Goal: Task Accomplishment & Management: Manage account settings

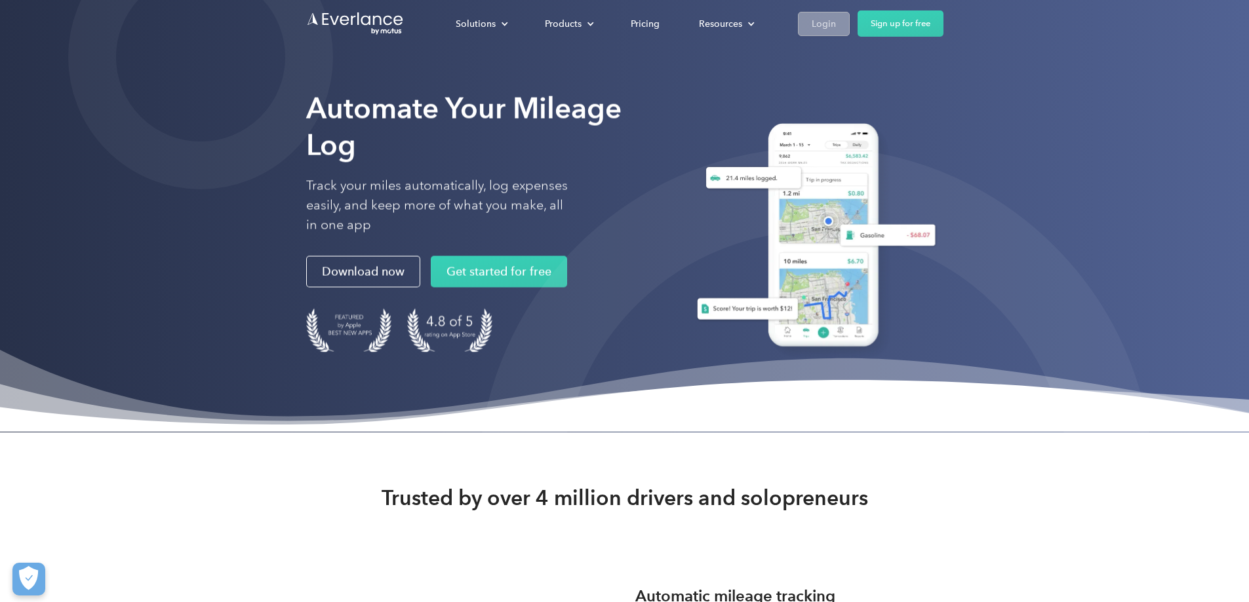
click at [849, 16] on link "Login" at bounding box center [824, 24] width 52 height 24
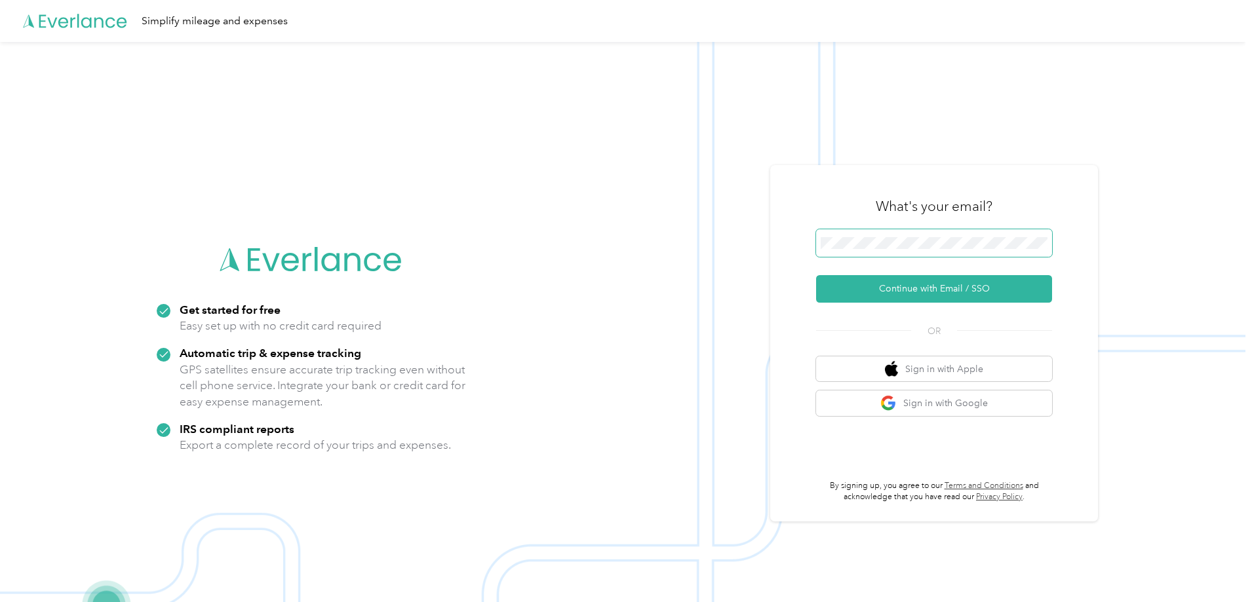
click at [877, 234] on span at bounding box center [934, 243] width 236 height 28
click at [912, 288] on button "Continue with Email / SSO" at bounding box center [934, 289] width 236 height 28
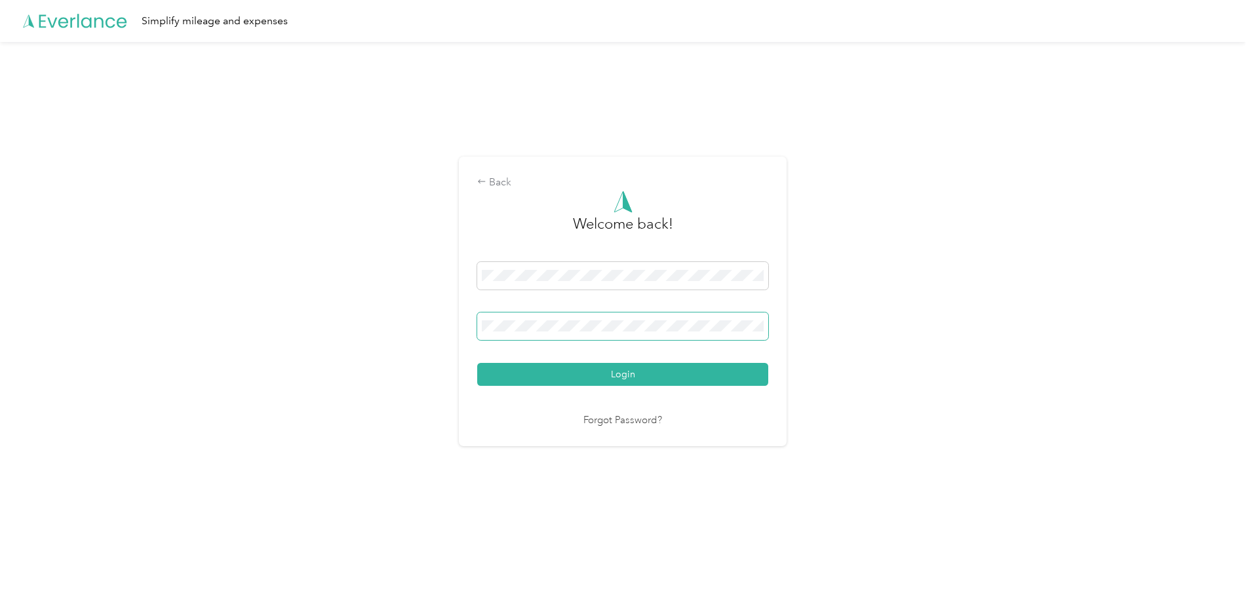
click at [477, 363] on button "Login" at bounding box center [622, 374] width 291 height 23
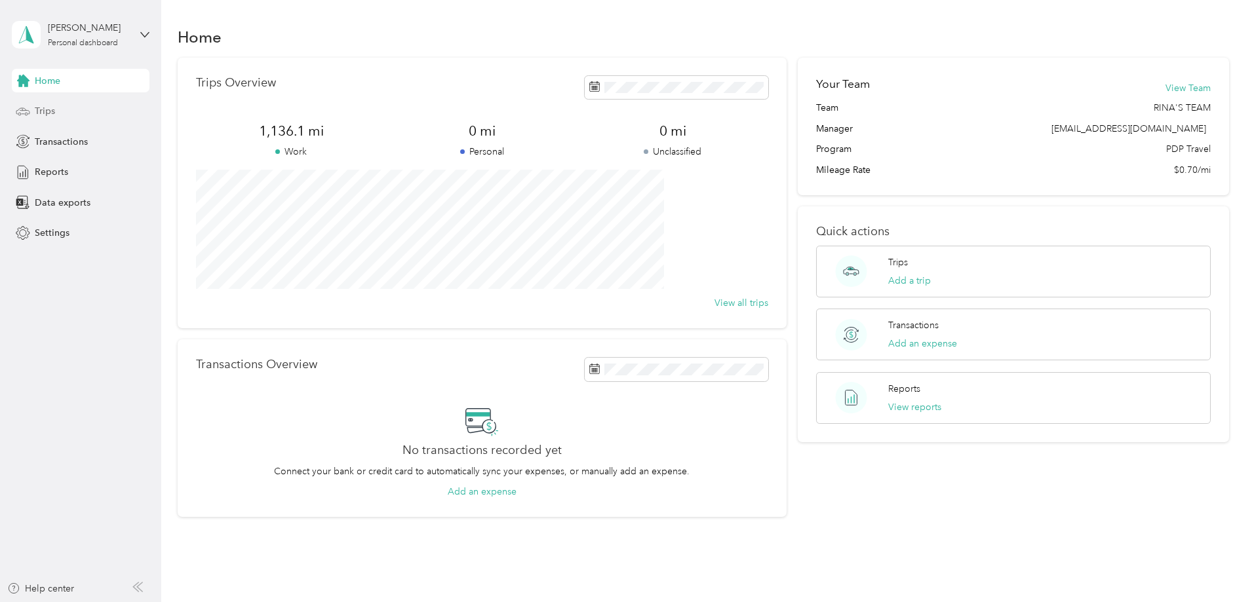
click at [44, 109] on span "Trips" at bounding box center [45, 111] width 20 height 14
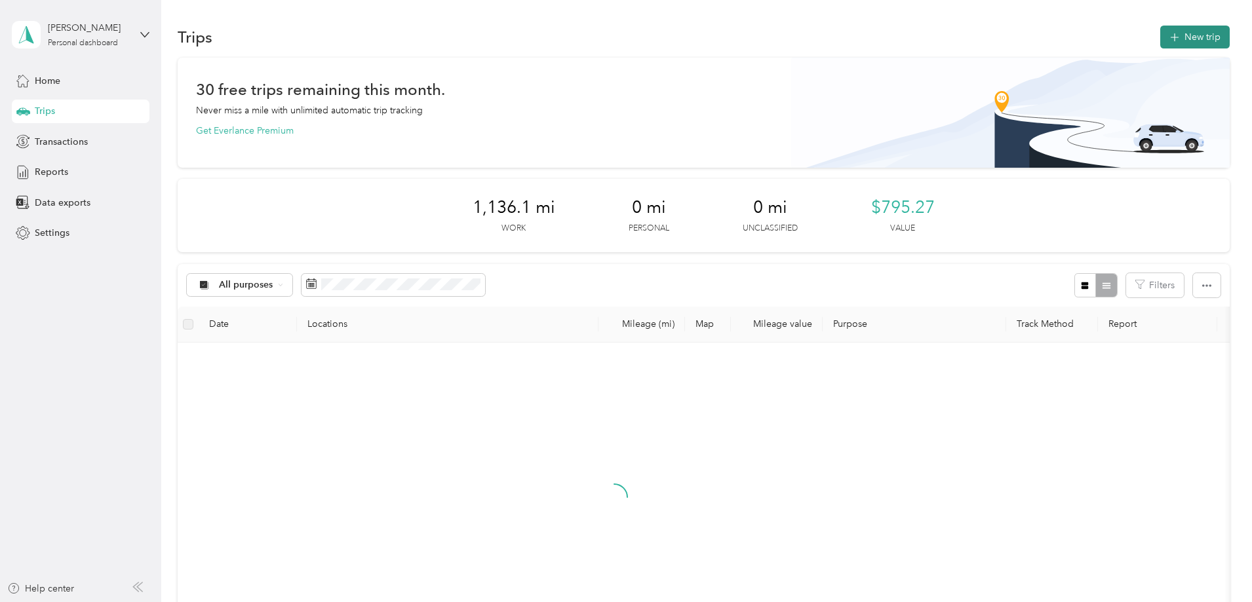
click at [1160, 33] on button "New trip" at bounding box center [1194, 37] width 69 height 23
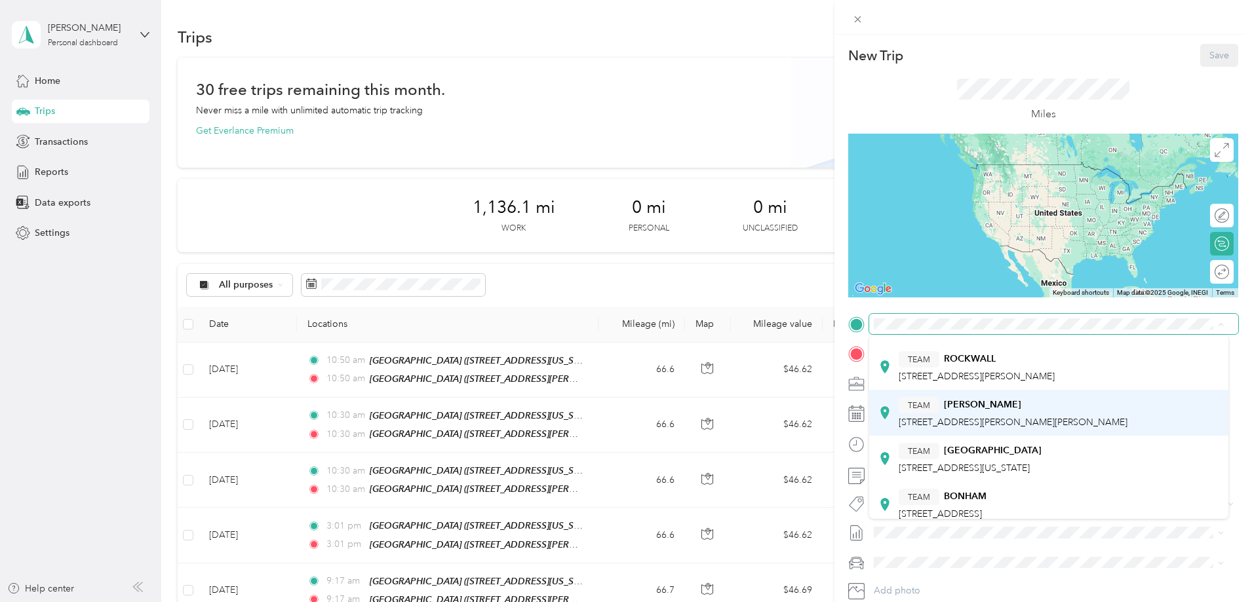
scroll to position [66, 0]
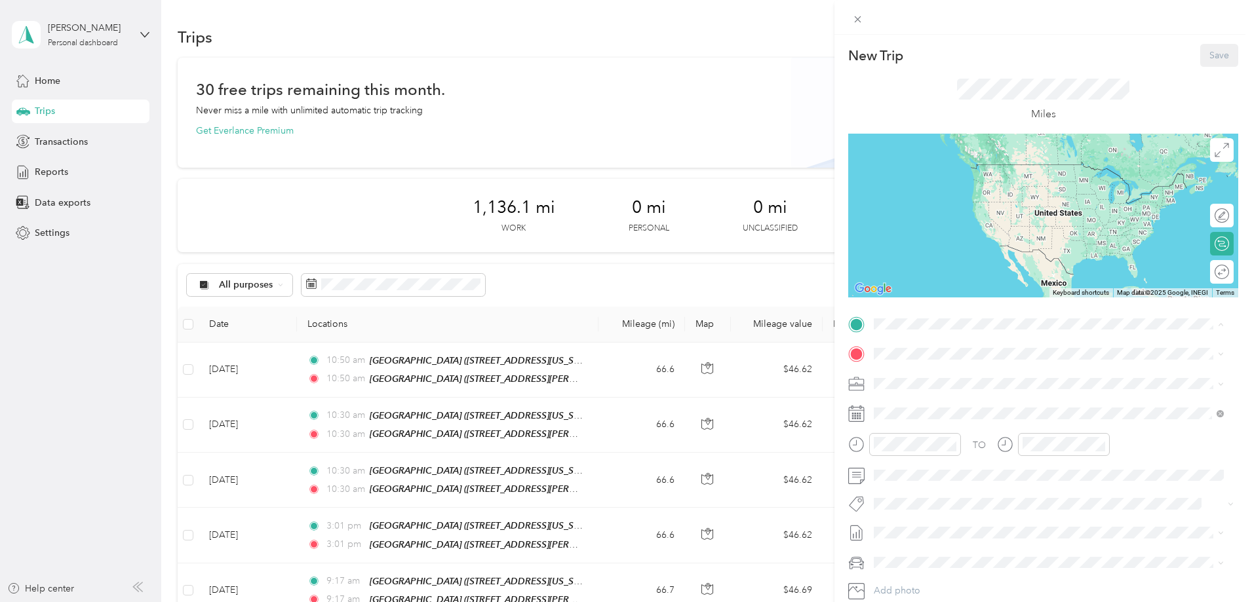
click at [979, 446] on strong "SULPHUR SPRINGS" at bounding box center [993, 450] width 98 height 12
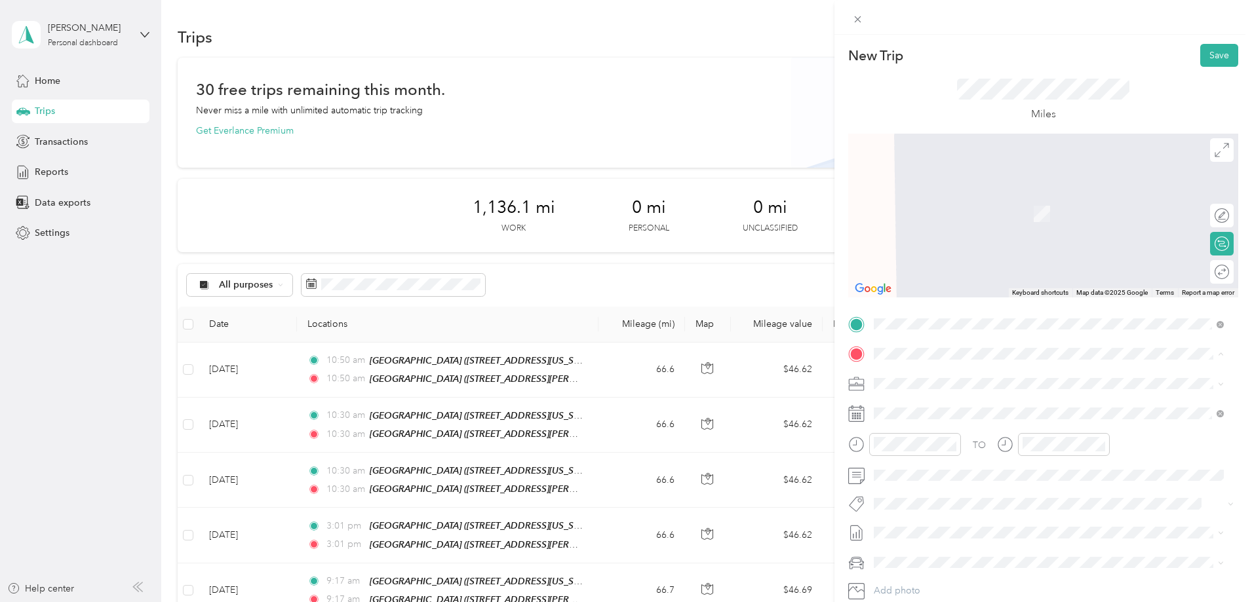
click at [968, 405] on strong "GREENVILLE" at bounding box center [972, 408] width 56 height 12
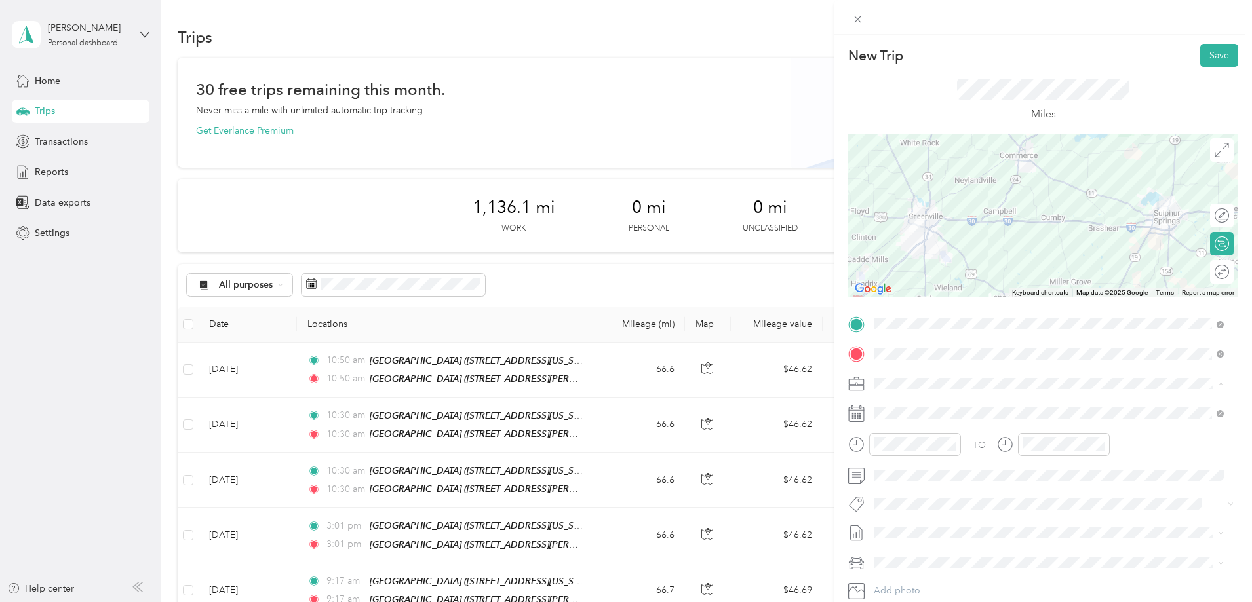
click at [952, 432] on div "PREFERRED DERMATOLOGY" at bounding box center [1048, 430] width 341 height 14
click at [1211, 273] on div at bounding box center [1215, 272] width 28 height 14
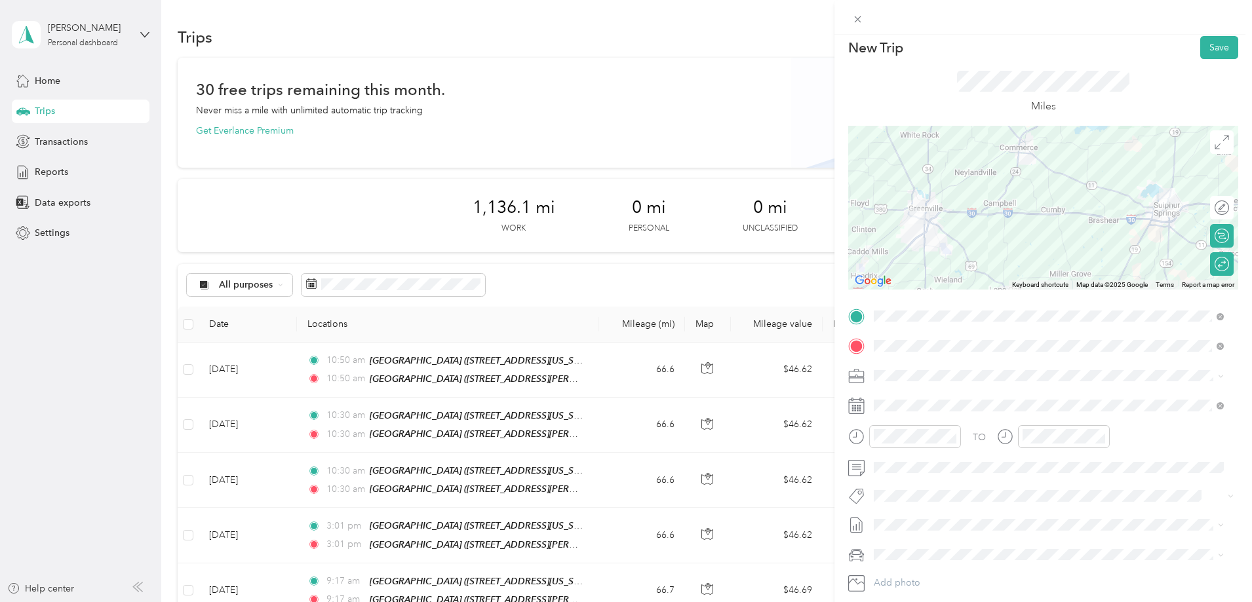
scroll to position [0, 0]
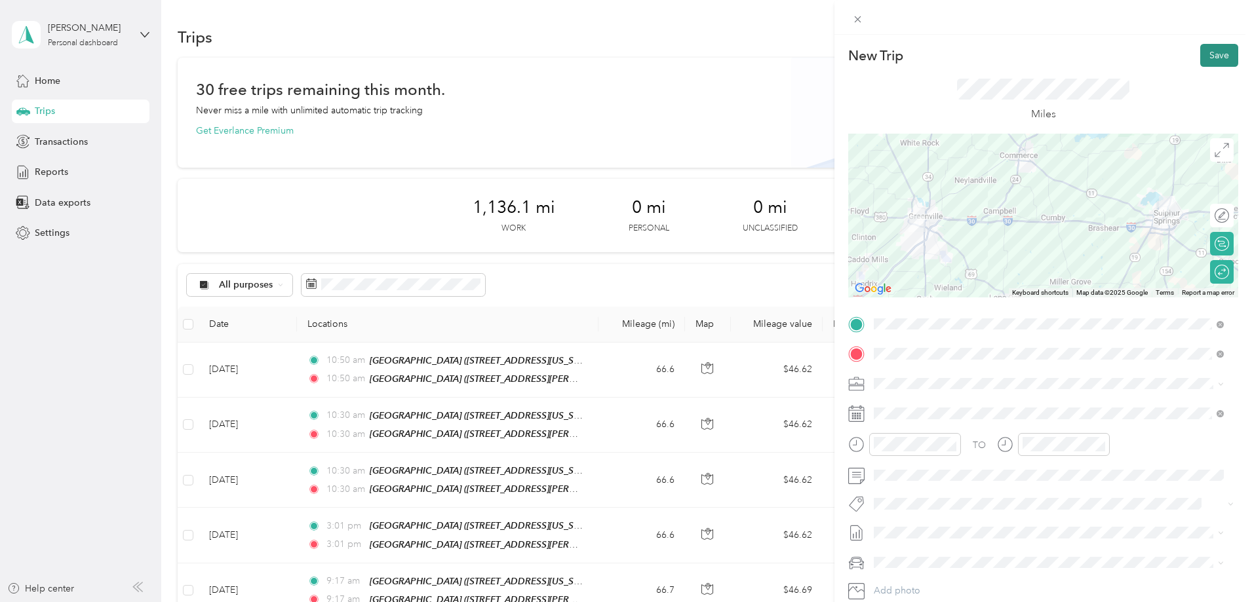
click at [1213, 52] on button "Save" at bounding box center [1219, 55] width 38 height 23
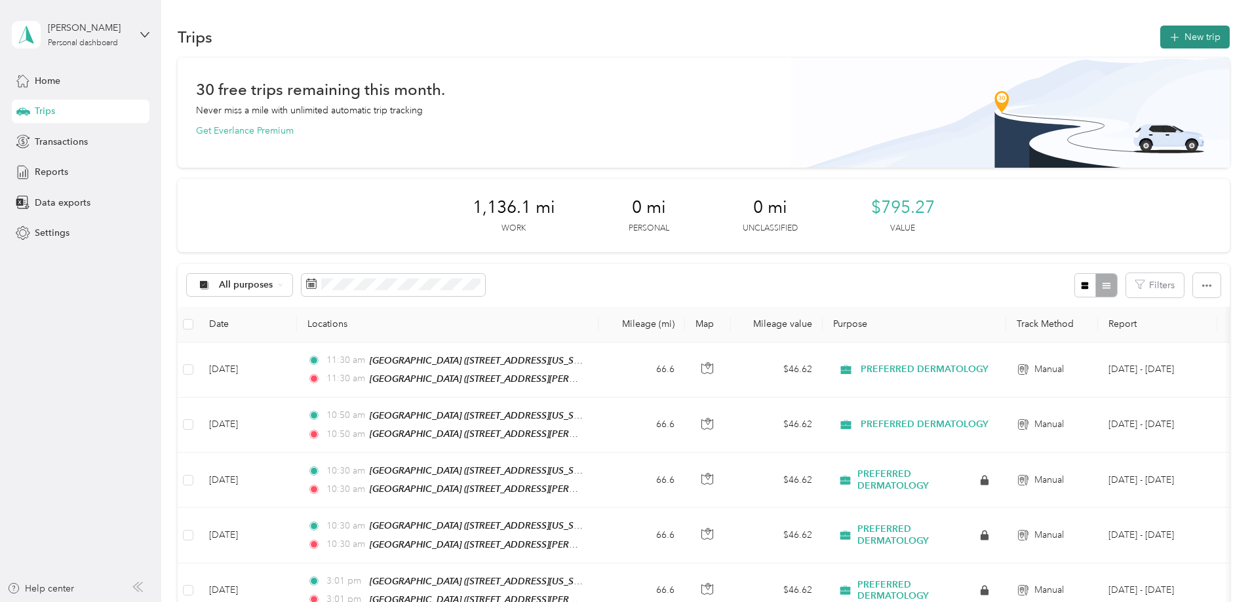
click at [1160, 37] on button "New trip" at bounding box center [1194, 37] width 69 height 23
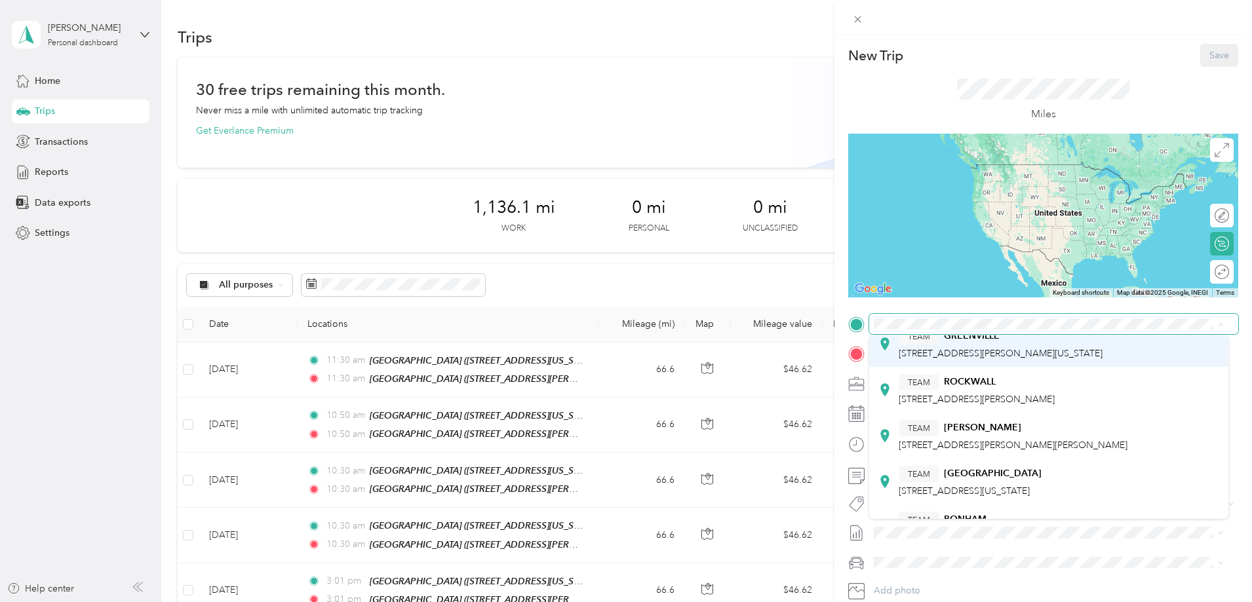
scroll to position [66, 0]
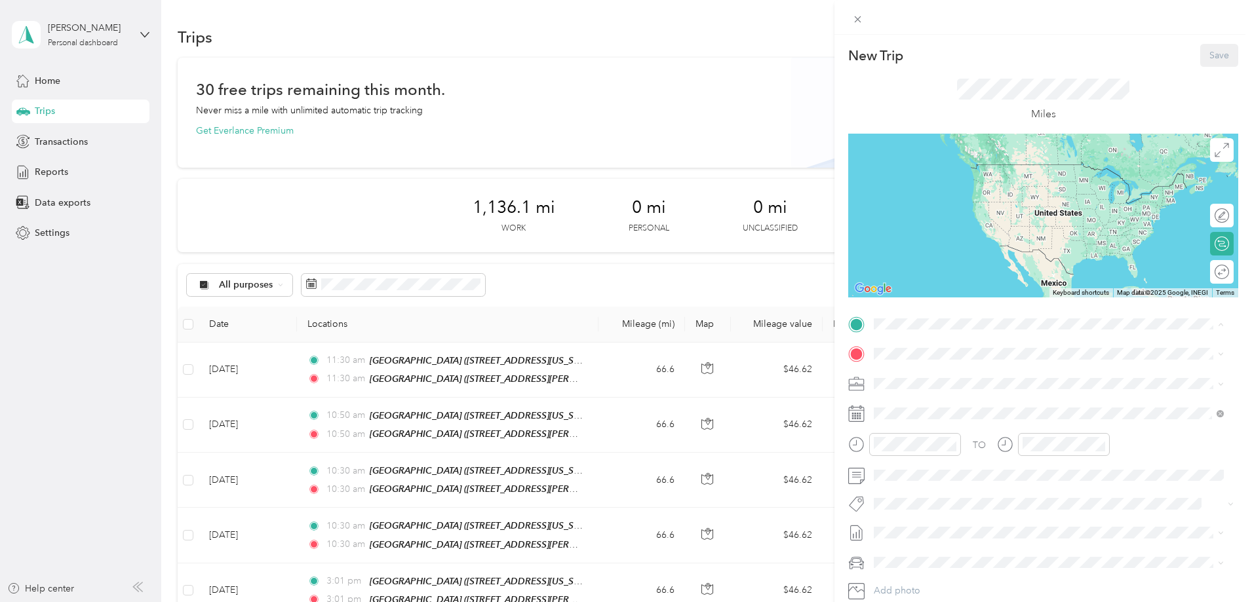
click at [948, 444] on div "TEAM SULPHUR SPRINGS" at bounding box center [970, 450] width 143 height 16
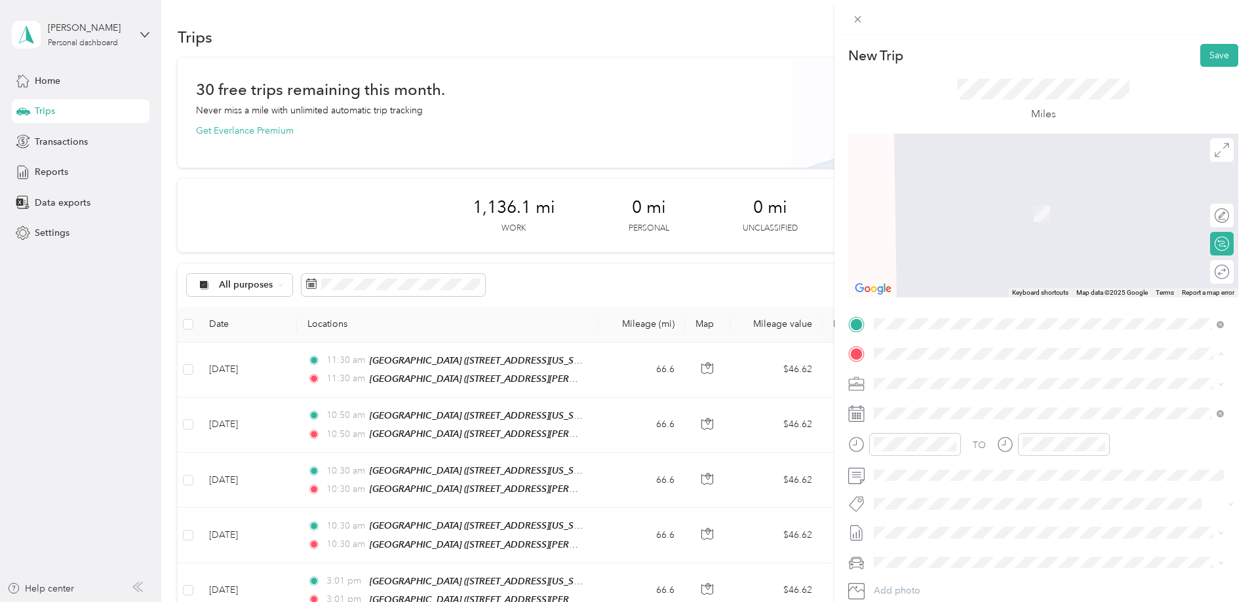
click at [957, 411] on strong "GREENVILLE" at bounding box center [972, 408] width 56 height 12
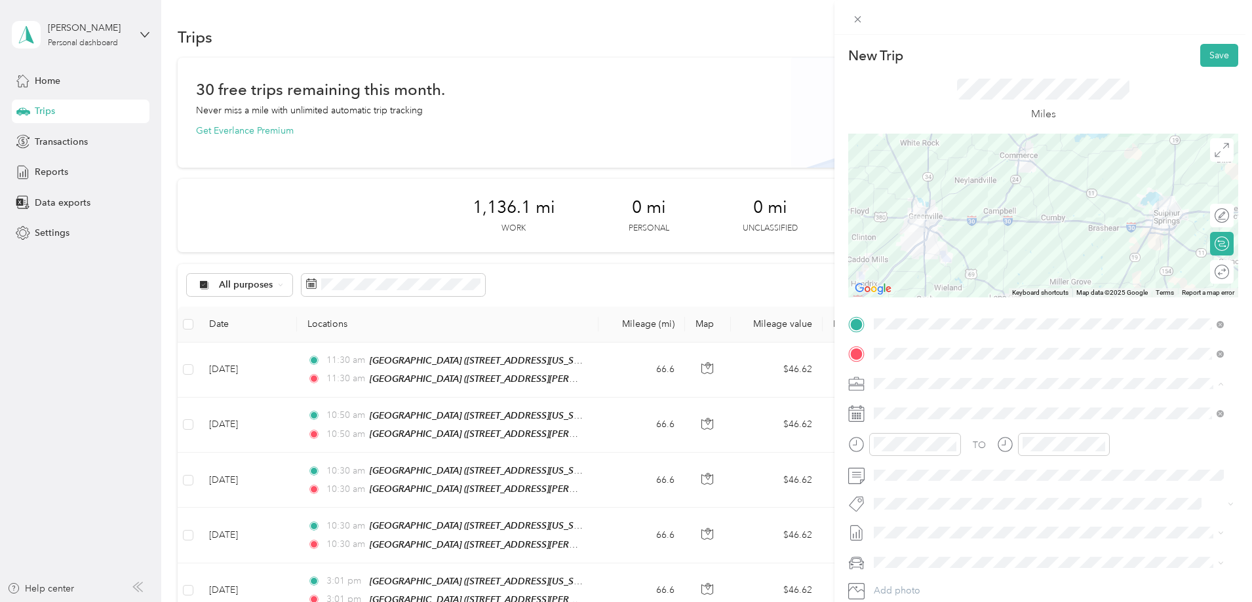
click at [935, 427] on span "PREFERRED DERMATOLOGY" at bounding box center [938, 429] width 121 height 11
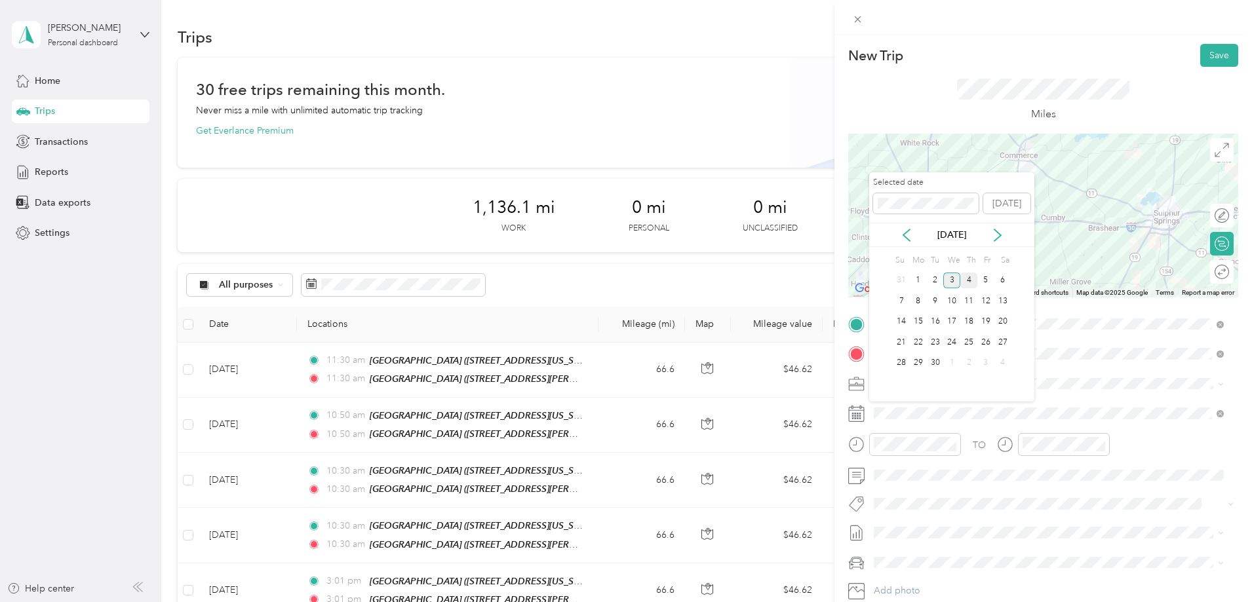
click at [967, 281] on div "4" at bounding box center [968, 281] width 17 height 16
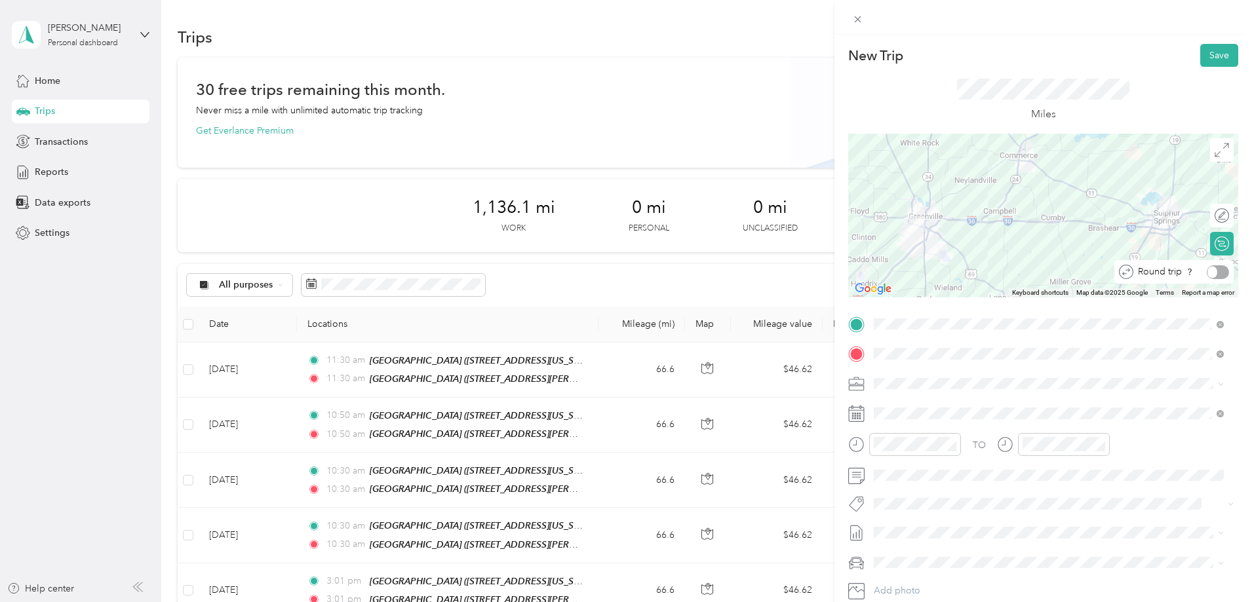
click at [1207, 274] on div at bounding box center [1218, 272] width 22 height 14
click at [1209, 55] on button "Save" at bounding box center [1219, 55] width 38 height 23
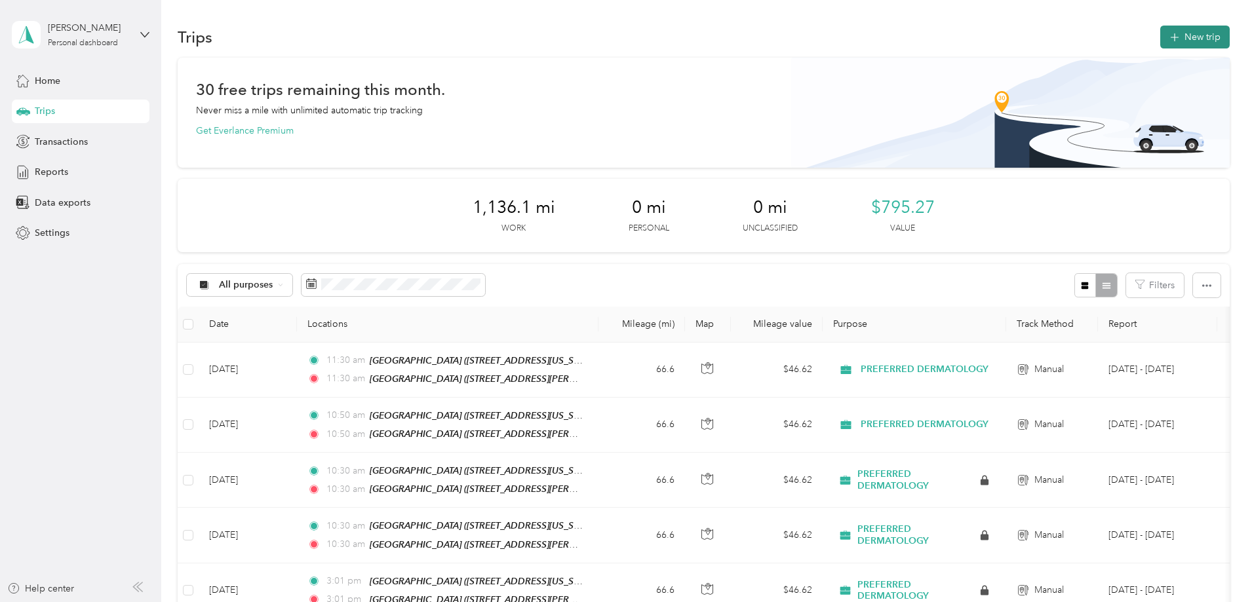
click at [1160, 35] on button "New trip" at bounding box center [1194, 37] width 69 height 23
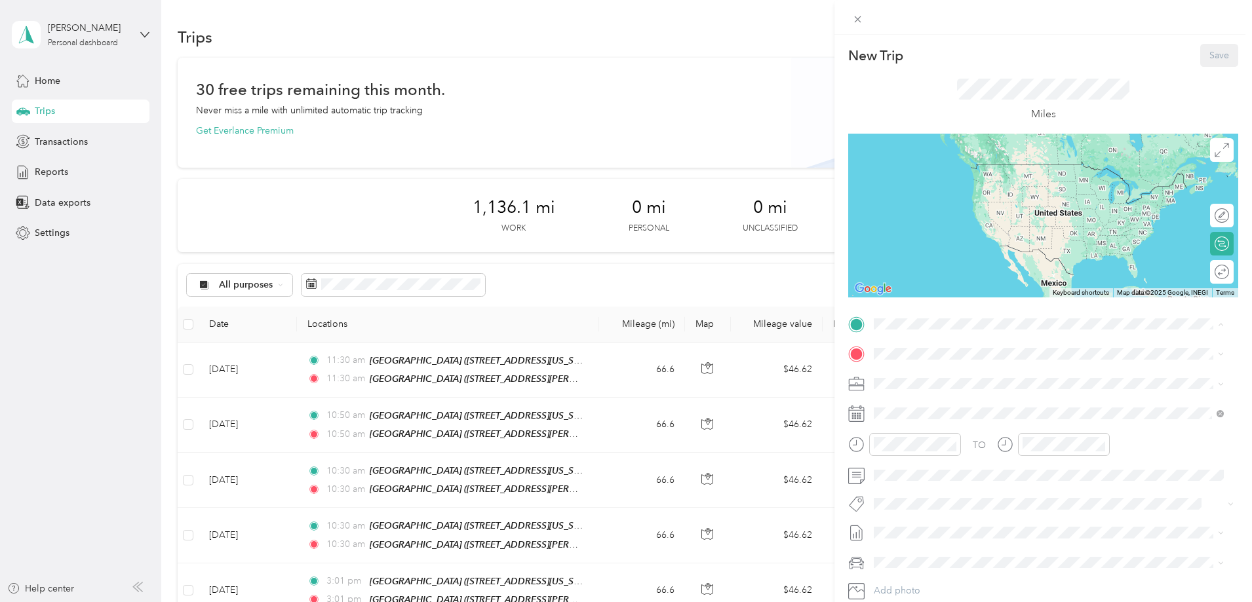
click at [967, 516] on strong "SULPHUR SPRINGS" at bounding box center [993, 516] width 98 height 12
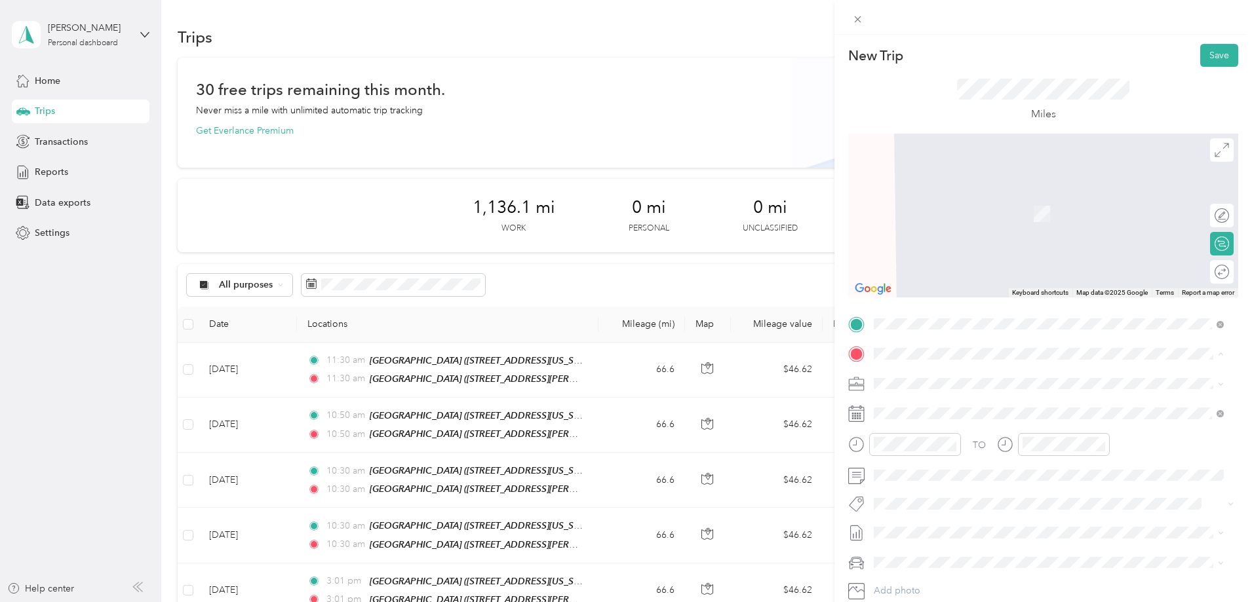
click at [953, 414] on div "TEAM GREENVILLE" at bounding box center [1001, 408] width 204 height 16
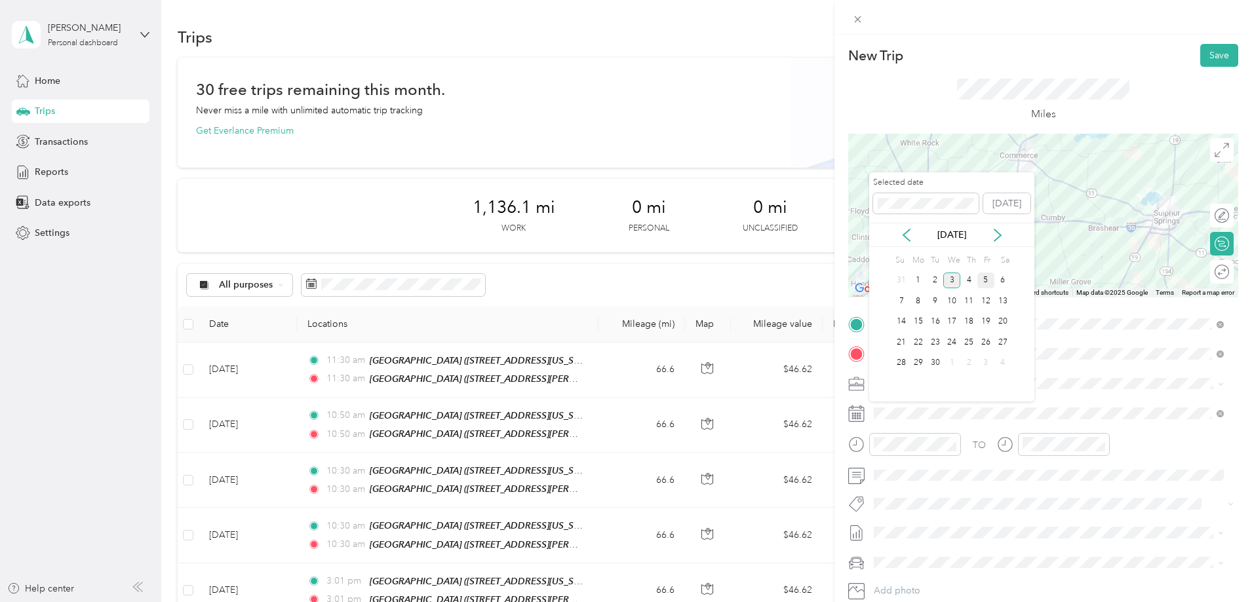
click at [987, 275] on div "5" at bounding box center [985, 281] width 17 height 16
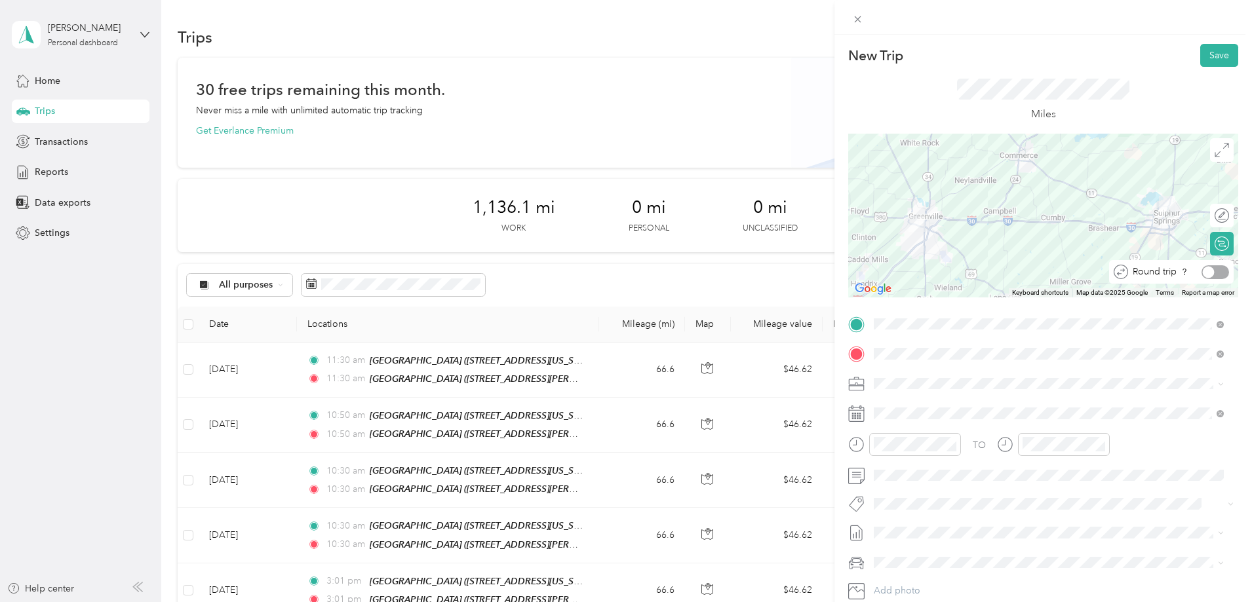
click at [1209, 277] on div at bounding box center [1215, 272] width 28 height 14
click at [1211, 53] on button "Save" at bounding box center [1219, 55] width 38 height 23
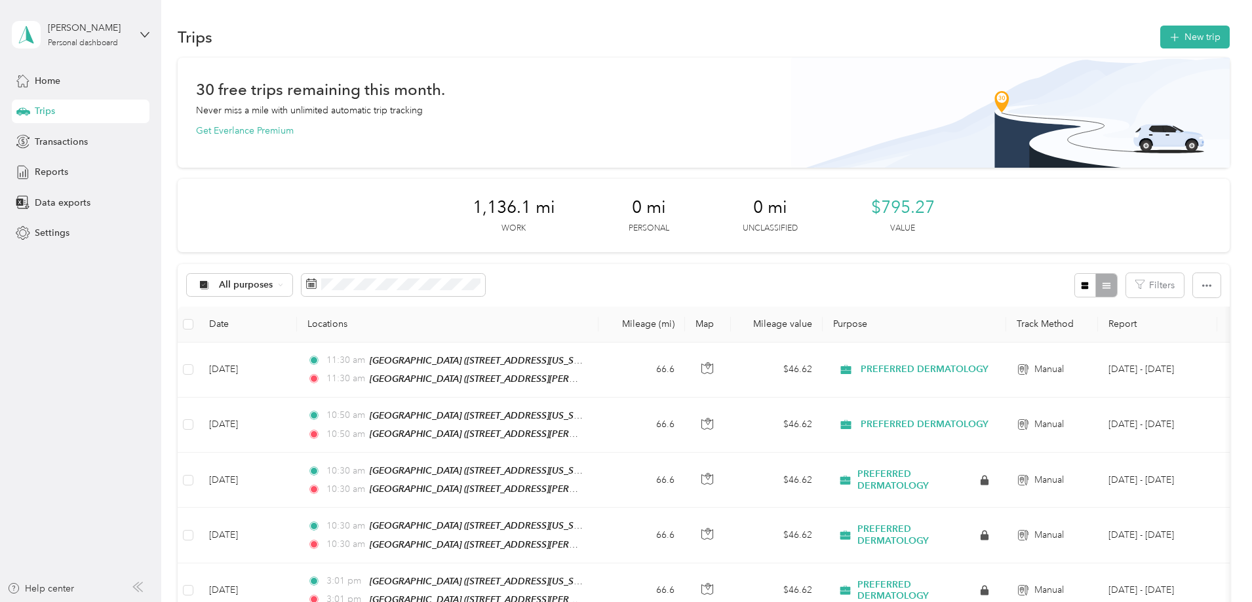
click at [146, 28] on div "Haley Urda Personal dashboard" at bounding box center [81, 35] width 138 height 46
click at [52, 105] on div "Log out" at bounding box center [49, 108] width 50 height 14
